Goal: Task Accomplishment & Management: Use online tool/utility

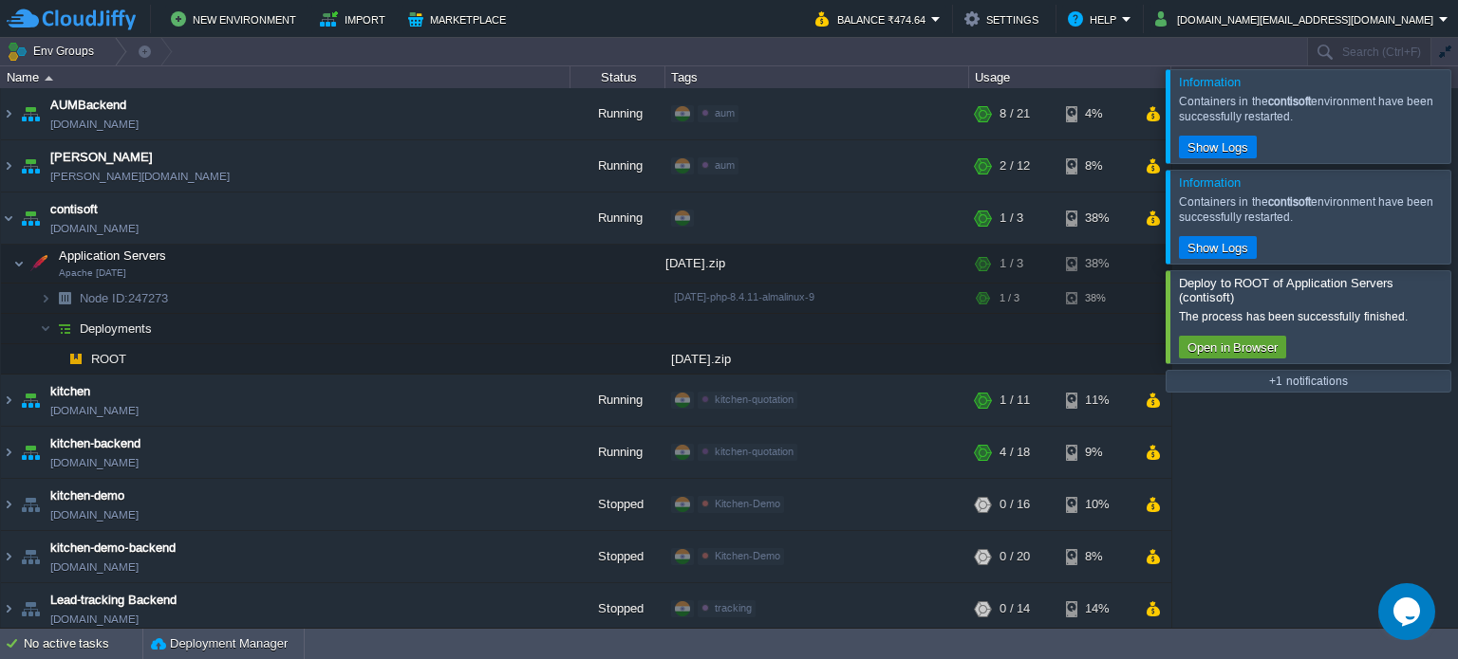
click at [1457, 116] on div at bounding box center [1480, 115] width 0 height 93
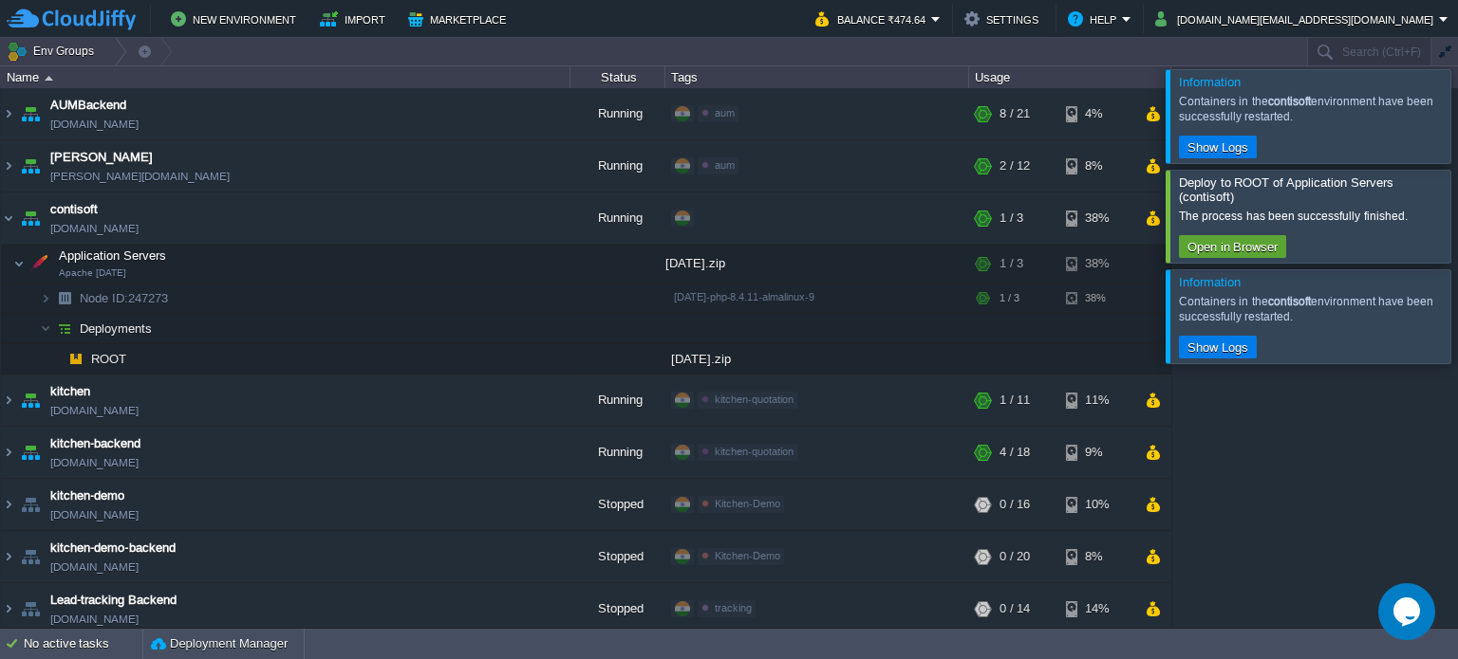
click at [1457, 116] on div at bounding box center [1480, 115] width 0 height 93
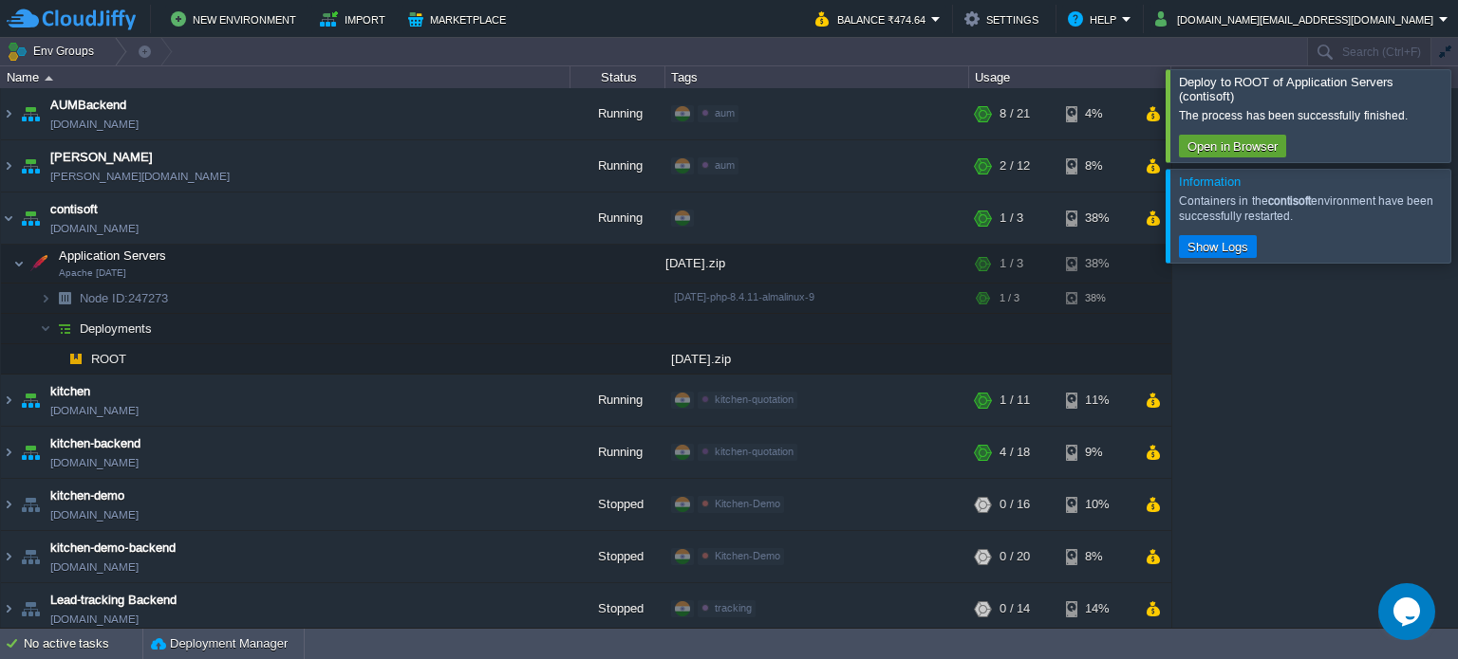
click at [1457, 116] on div at bounding box center [1480, 115] width 0 height 92
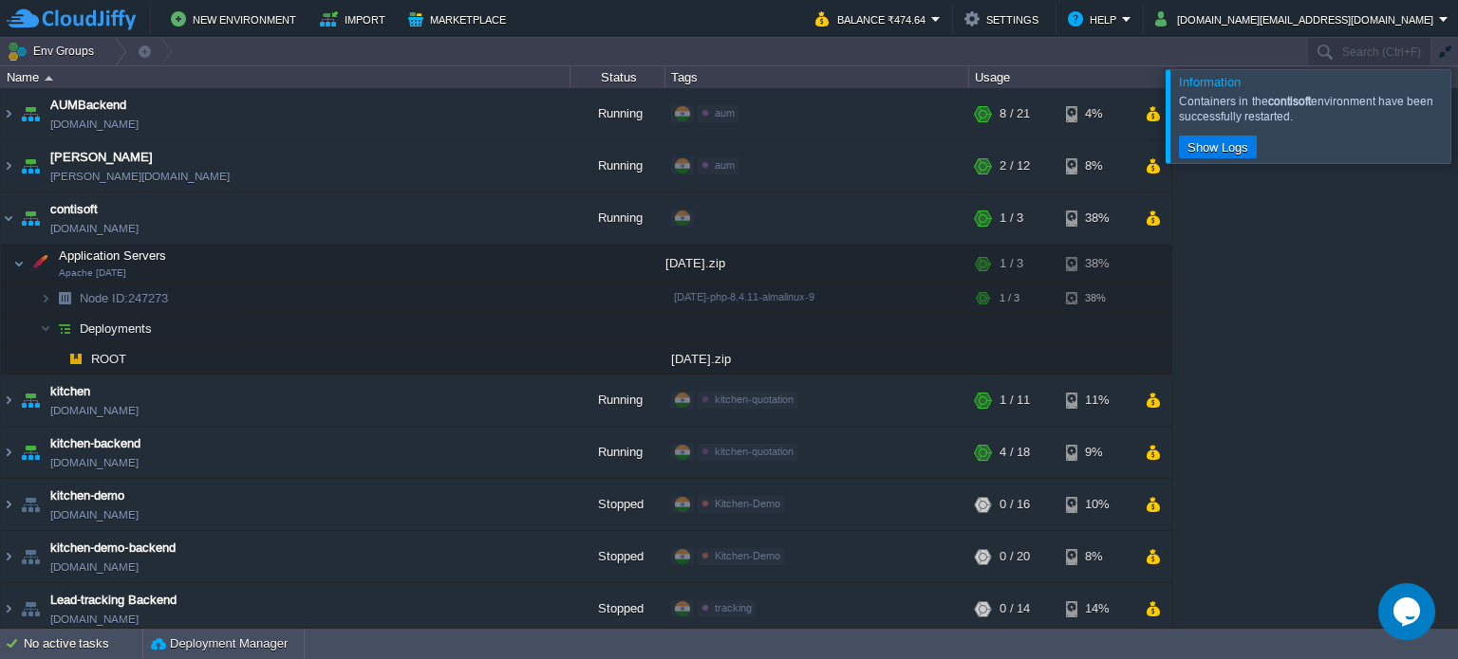
click at [1457, 116] on div at bounding box center [1480, 115] width 0 height 93
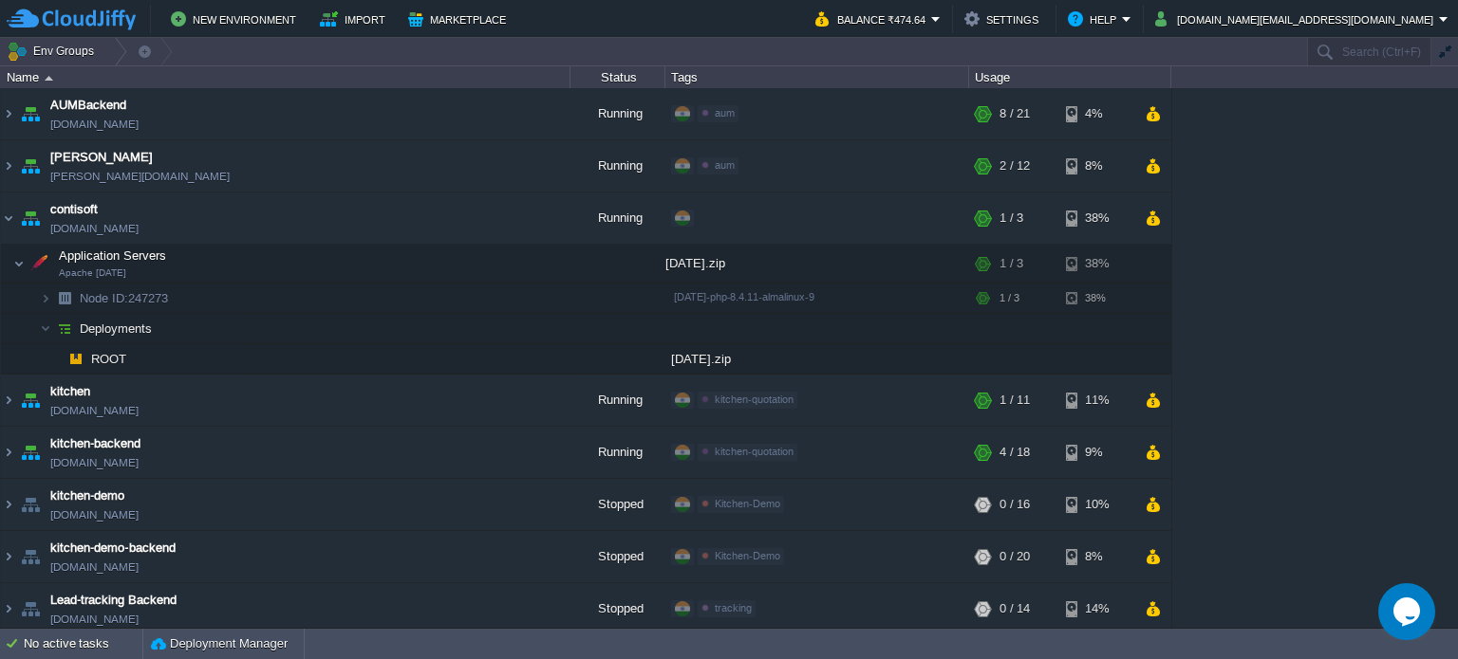
click at [1372, 396] on div "AUMBackend [DOMAIN_NAME] Running aum Edit RAM 27% CPU 1% 8 / 21 4% aumtech [DOM…" at bounding box center [729, 358] width 1458 height 540
click at [9, 216] on img at bounding box center [8, 218] width 15 height 51
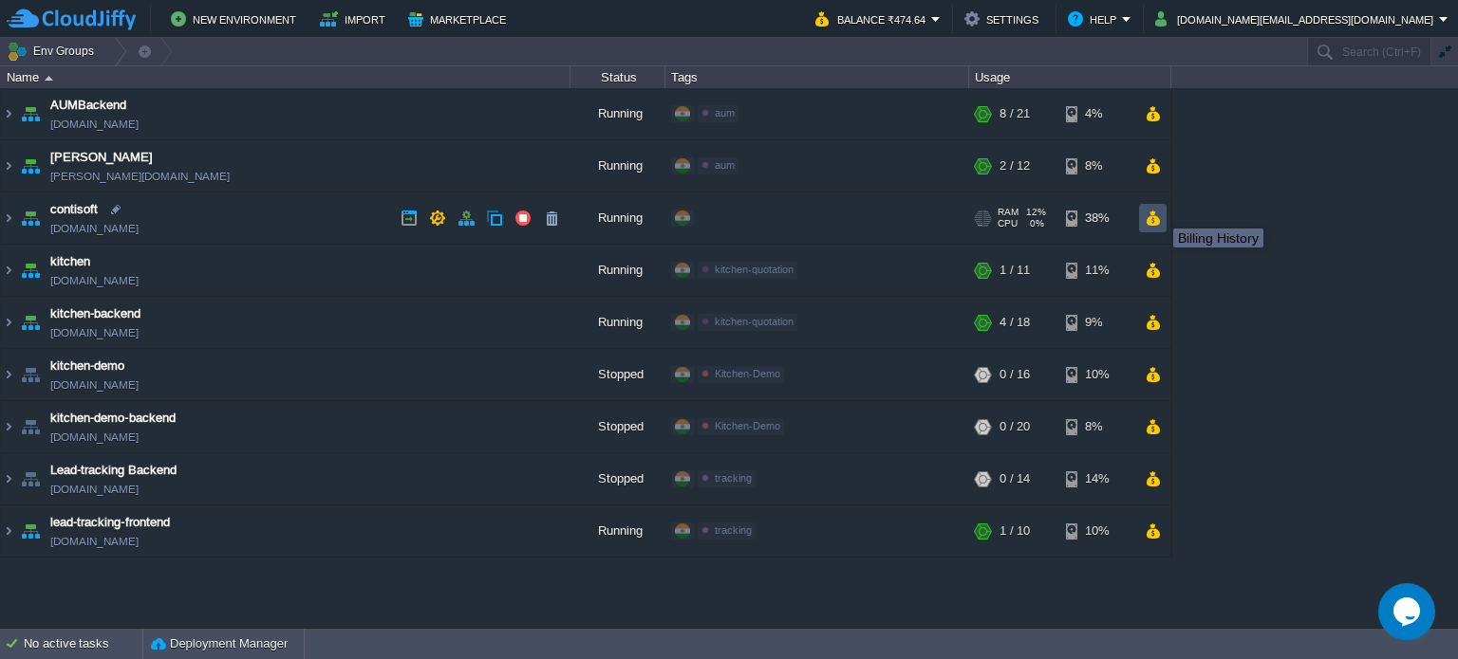
click at [1159, 212] on button "button" at bounding box center [1152, 218] width 16 height 17
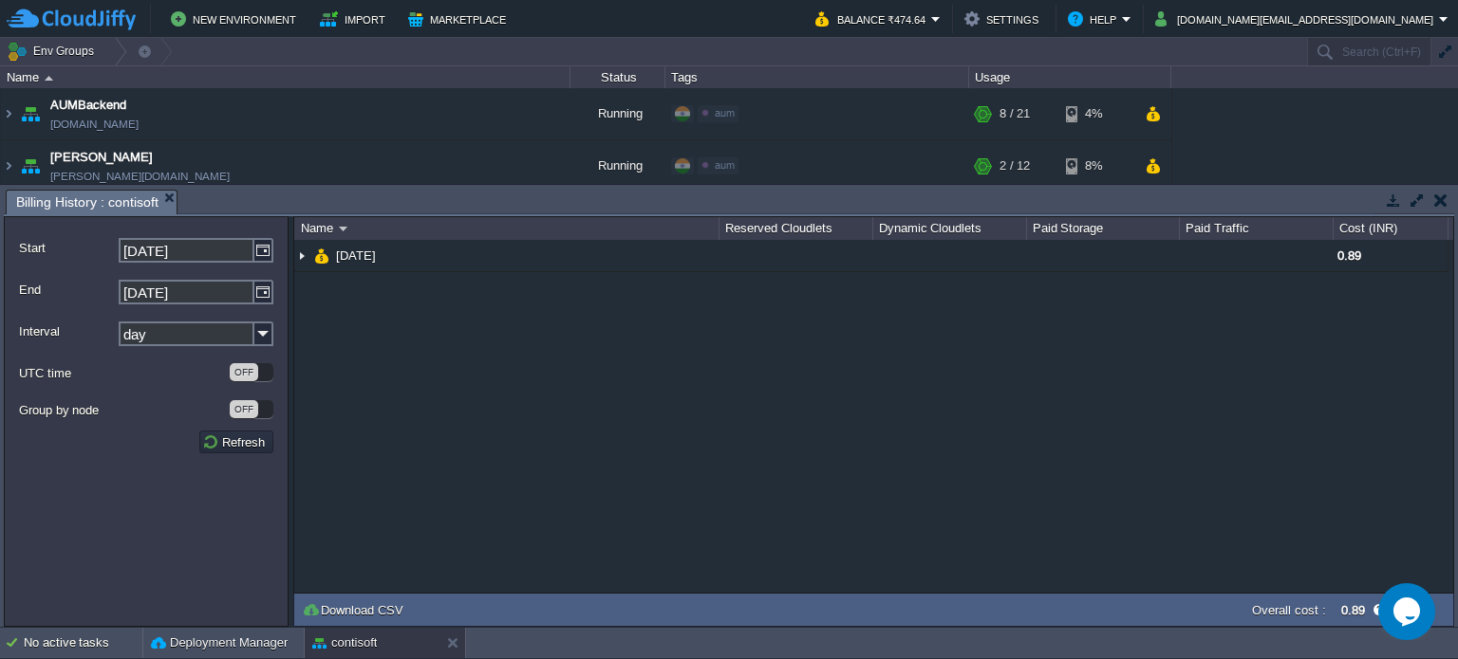
click at [1435, 199] on button "button" at bounding box center [1440, 200] width 13 height 17
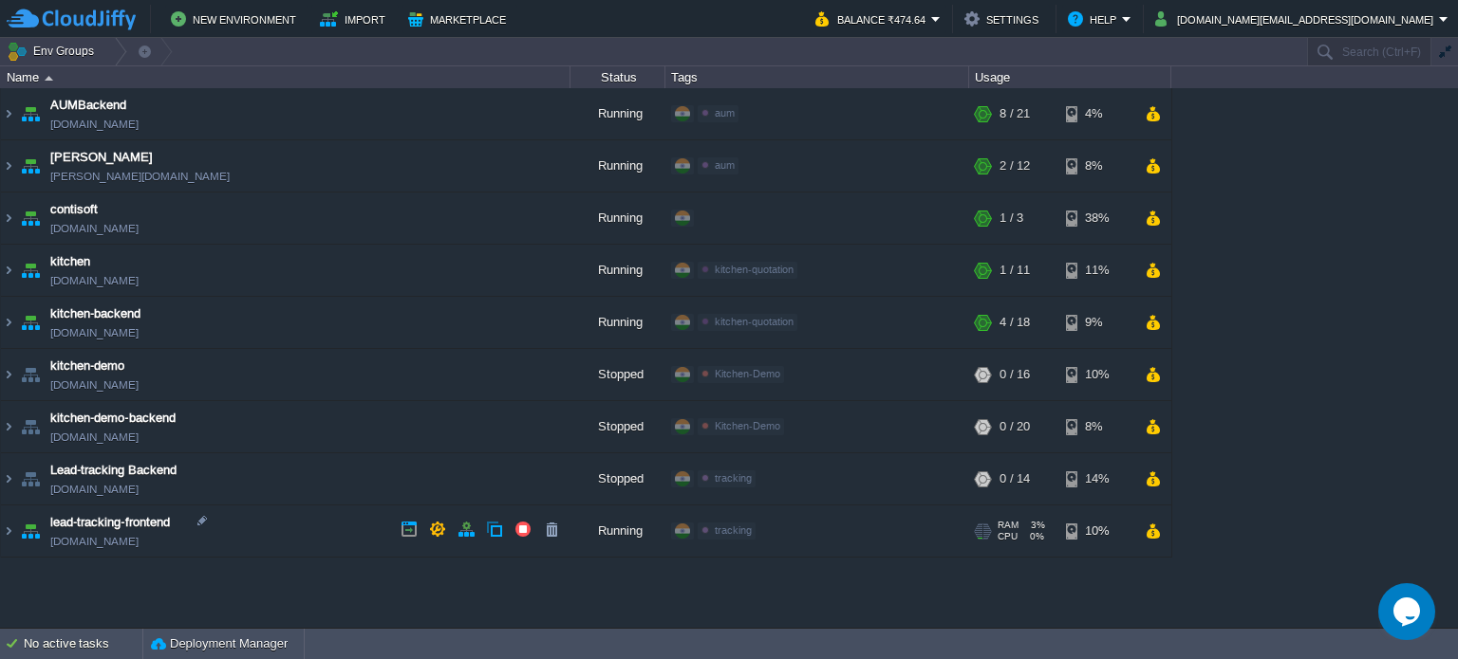
click at [550, 606] on div "AUMBackend [DOMAIN_NAME] Running aum Edit RAM 27% CPU 1% 8 / 21 4% aumtech [DOM…" at bounding box center [729, 358] width 1458 height 540
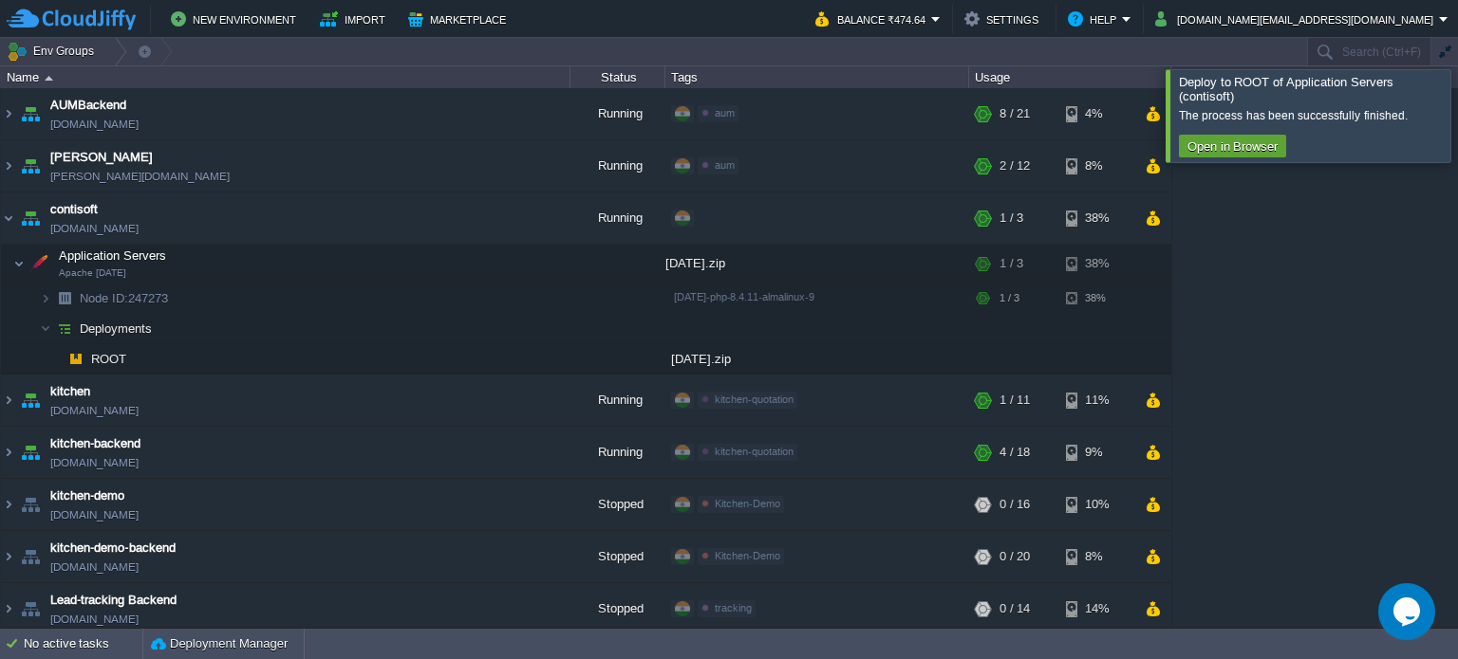
click at [1457, 120] on div at bounding box center [1480, 115] width 0 height 92
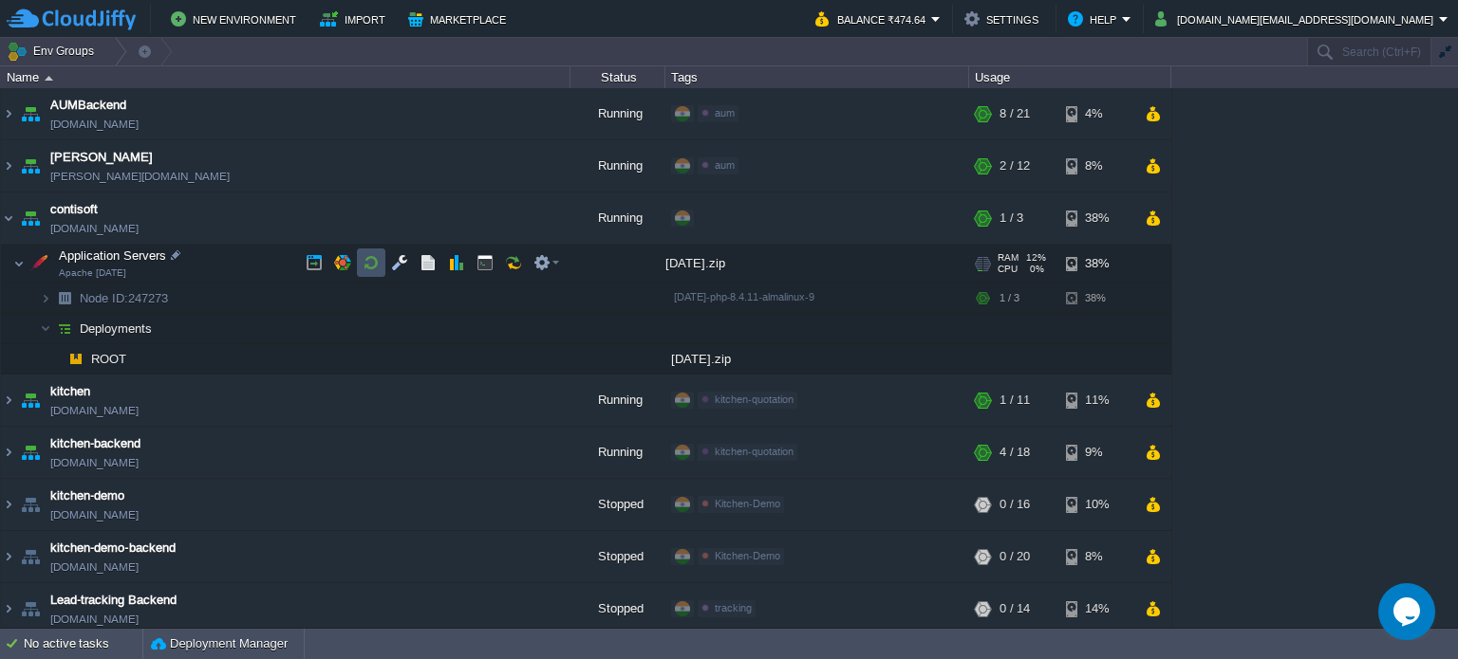
click at [362, 261] on button "button" at bounding box center [370, 262] width 17 height 17
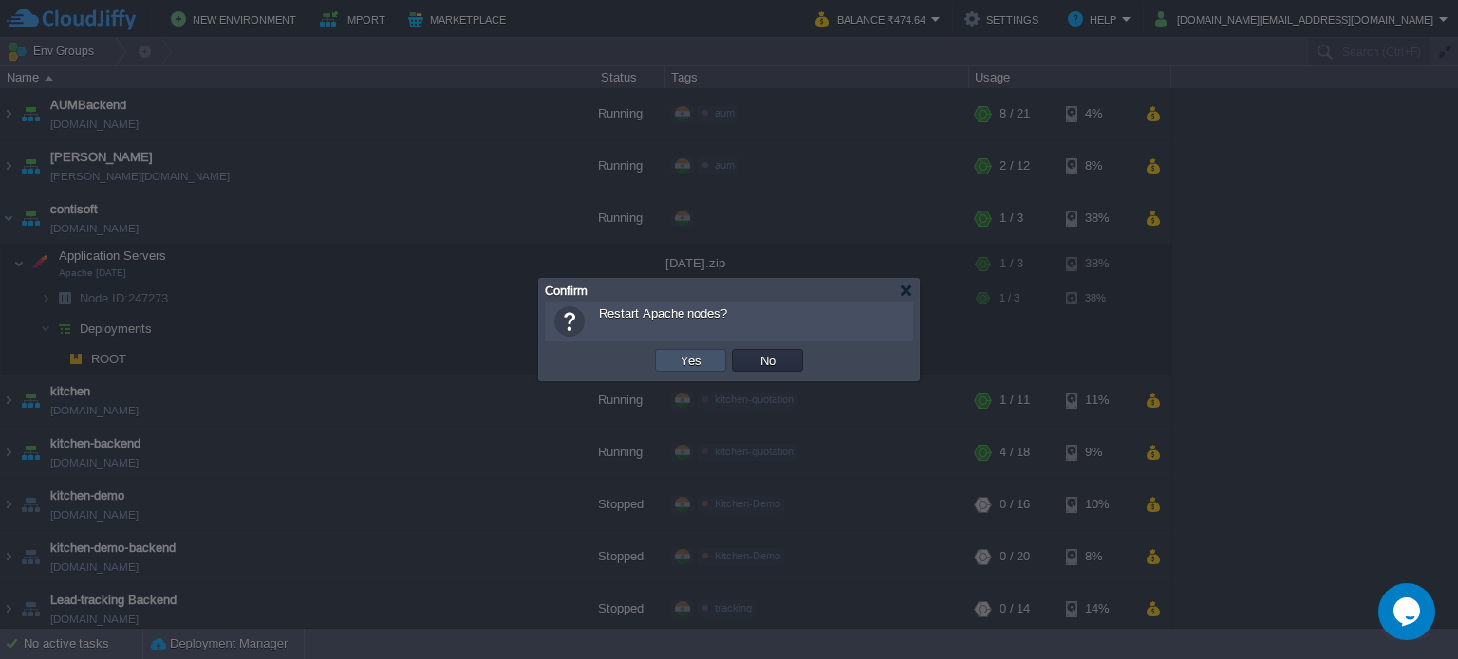
click at [678, 363] on button "Yes" at bounding box center [691, 360] width 32 height 17
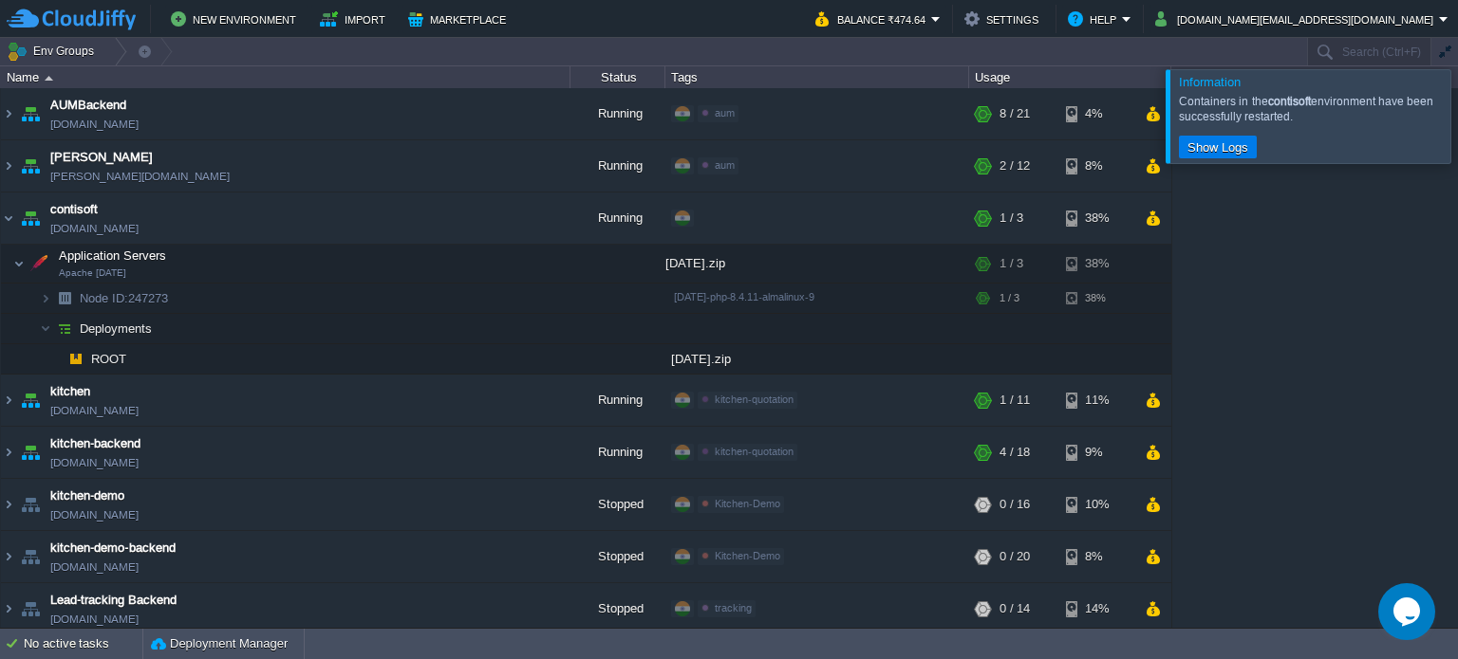
click at [1457, 124] on div at bounding box center [1480, 115] width 0 height 93
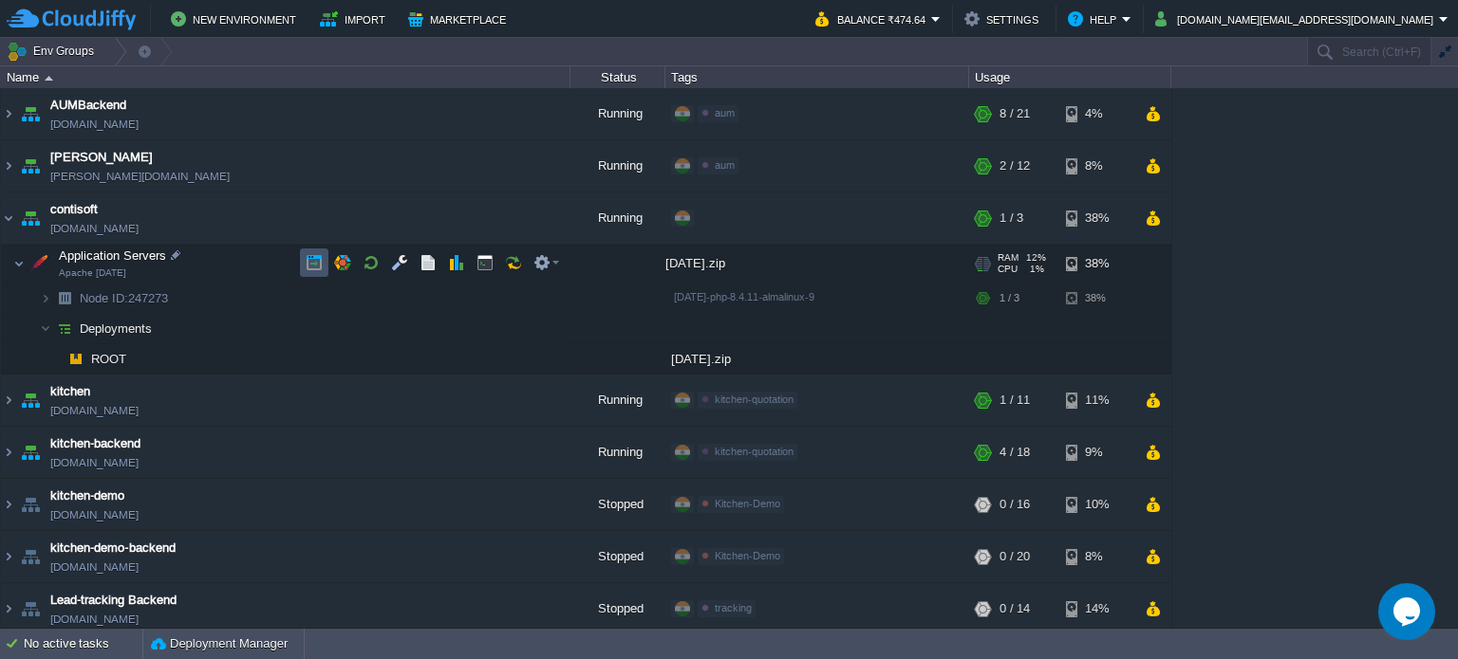
click at [315, 261] on button "button" at bounding box center [314, 262] width 17 height 17
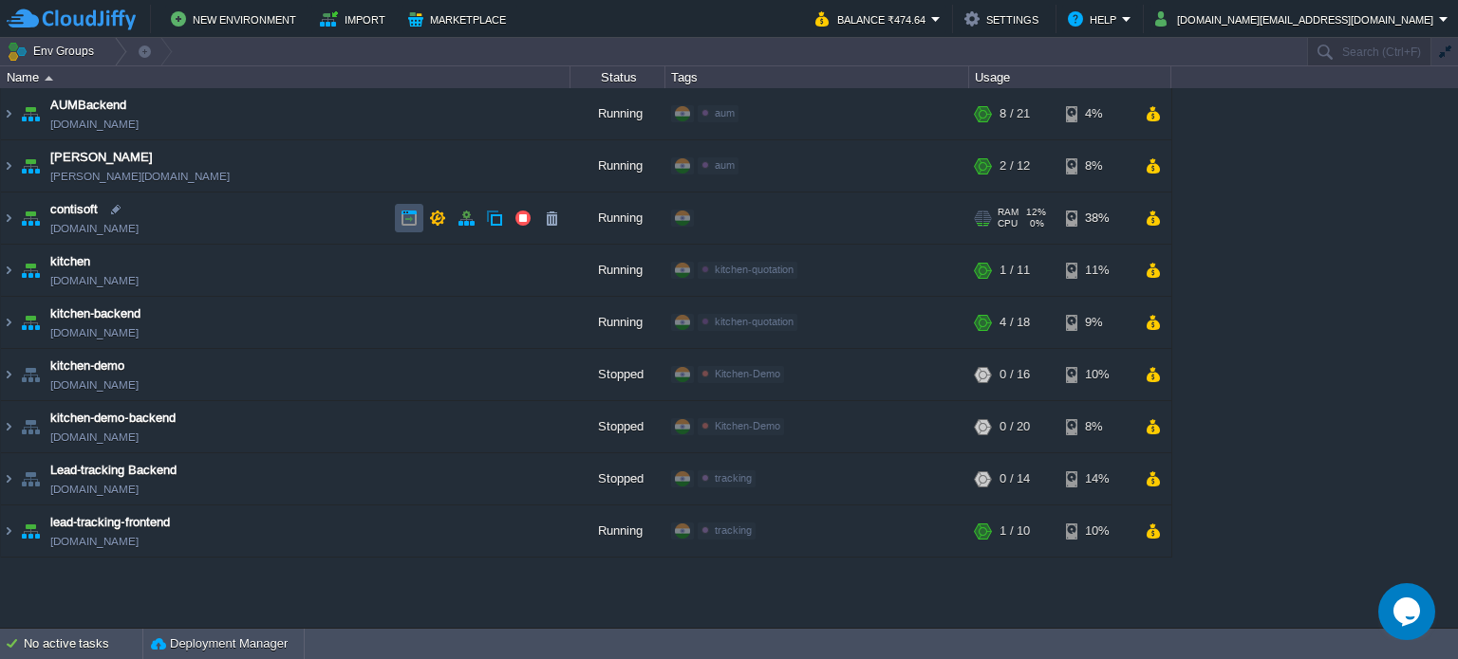
click at [402, 223] on button "button" at bounding box center [408, 218] width 17 height 17
